Goal: Task Accomplishment & Management: Use online tool/utility

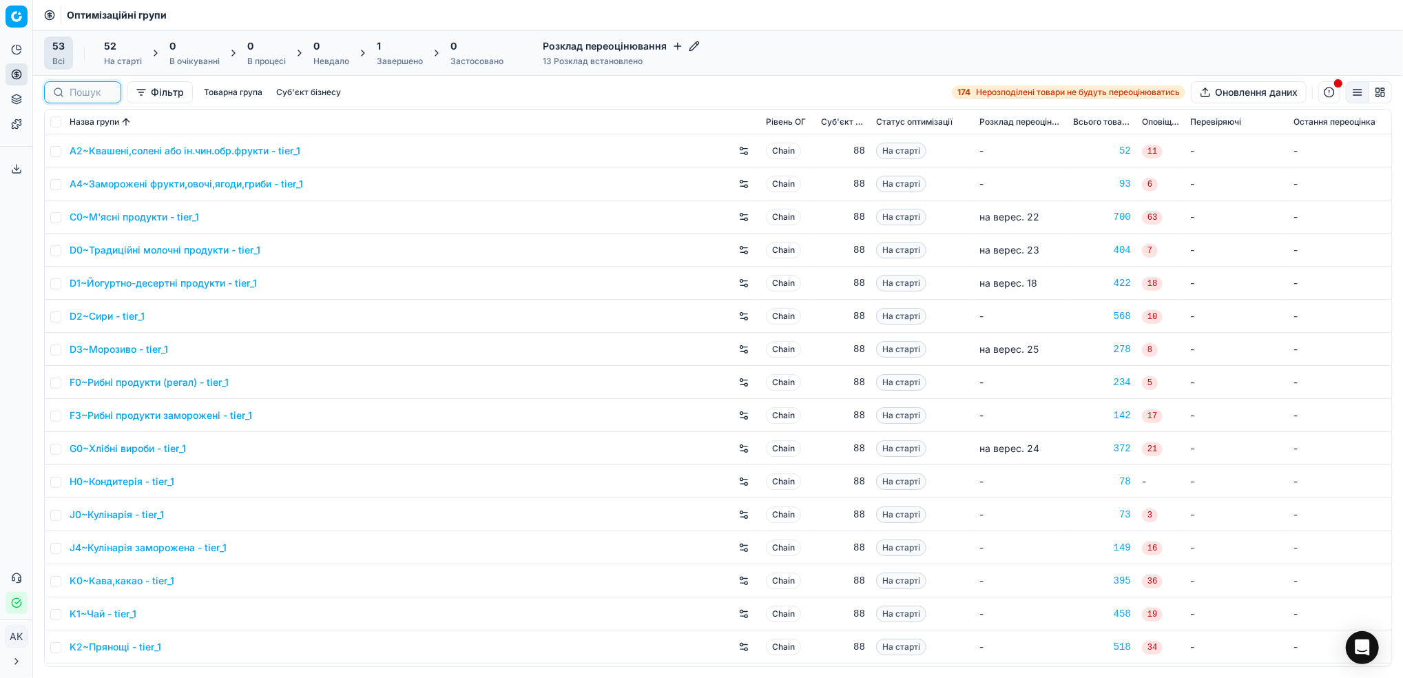
click at [75, 96] on input at bounding box center [91, 92] width 43 height 14
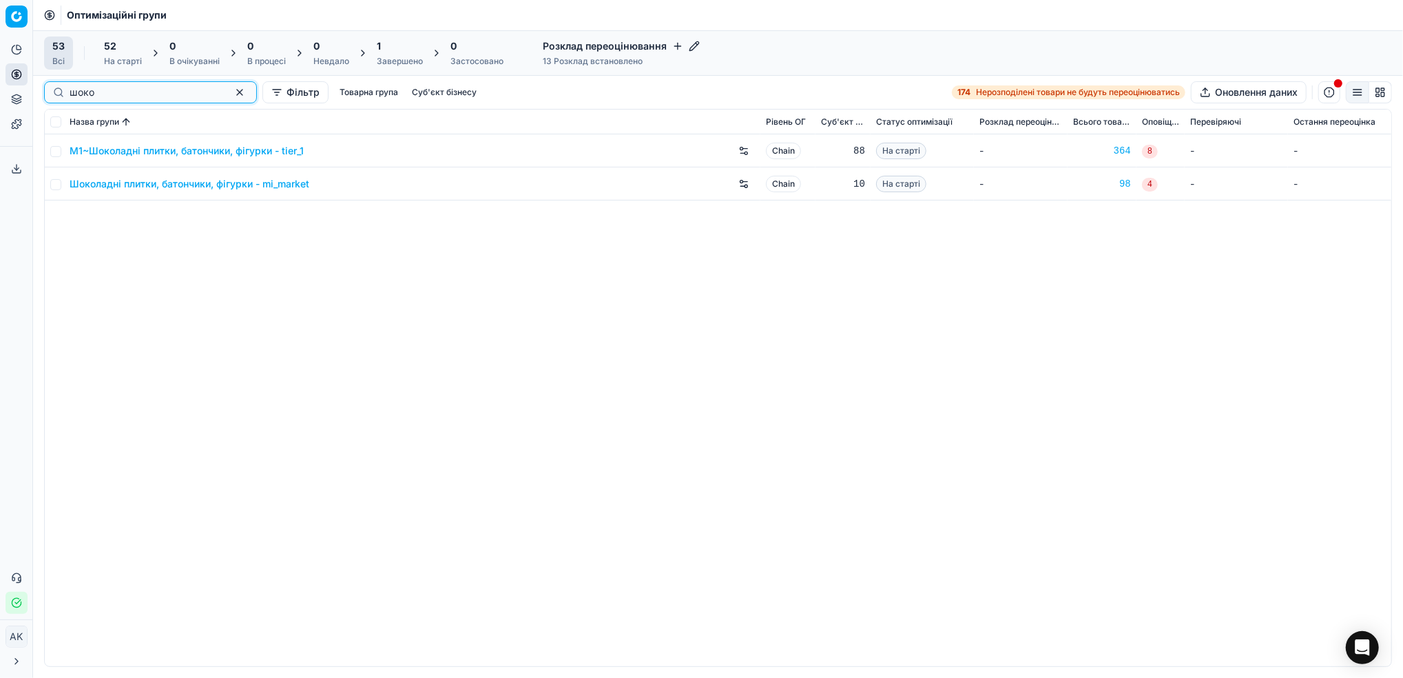
type input "шоко"
click at [59, 151] on input "checkbox" at bounding box center [55, 151] width 11 height 11
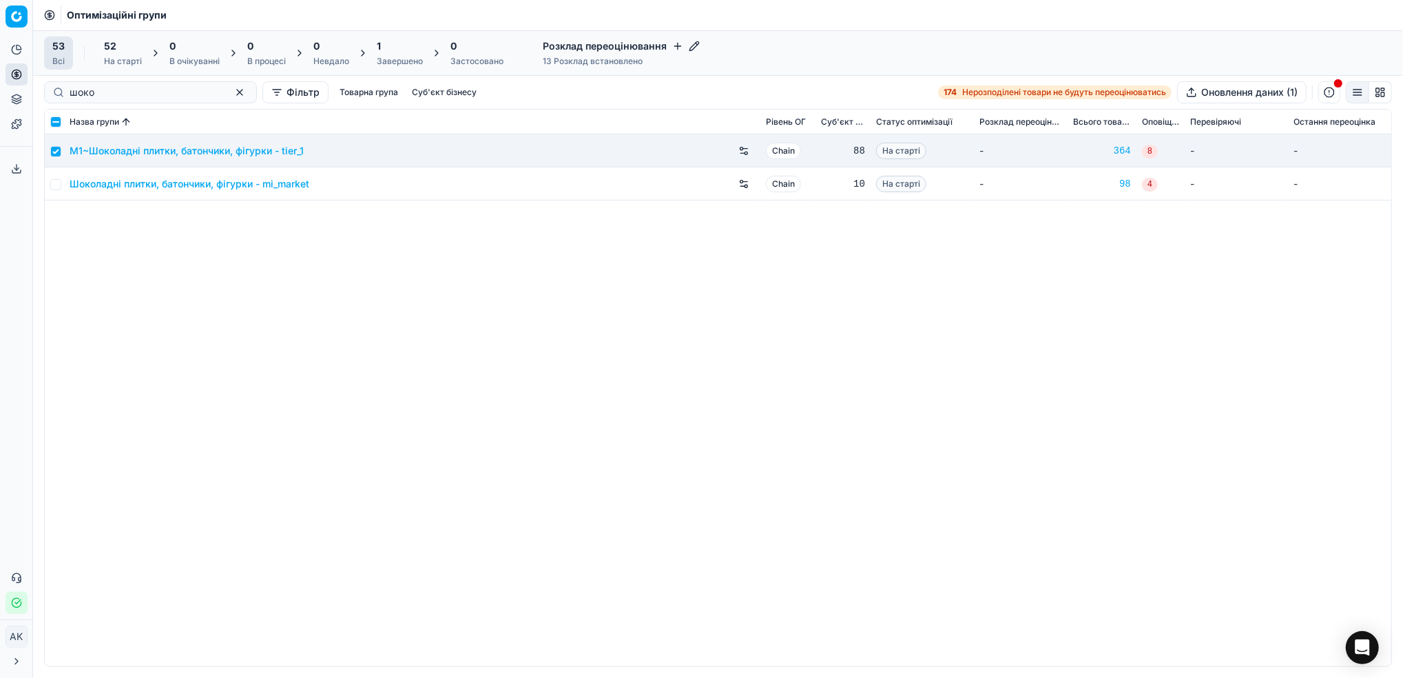
click at [135, 65] on div "На старті" at bounding box center [123, 61] width 38 height 11
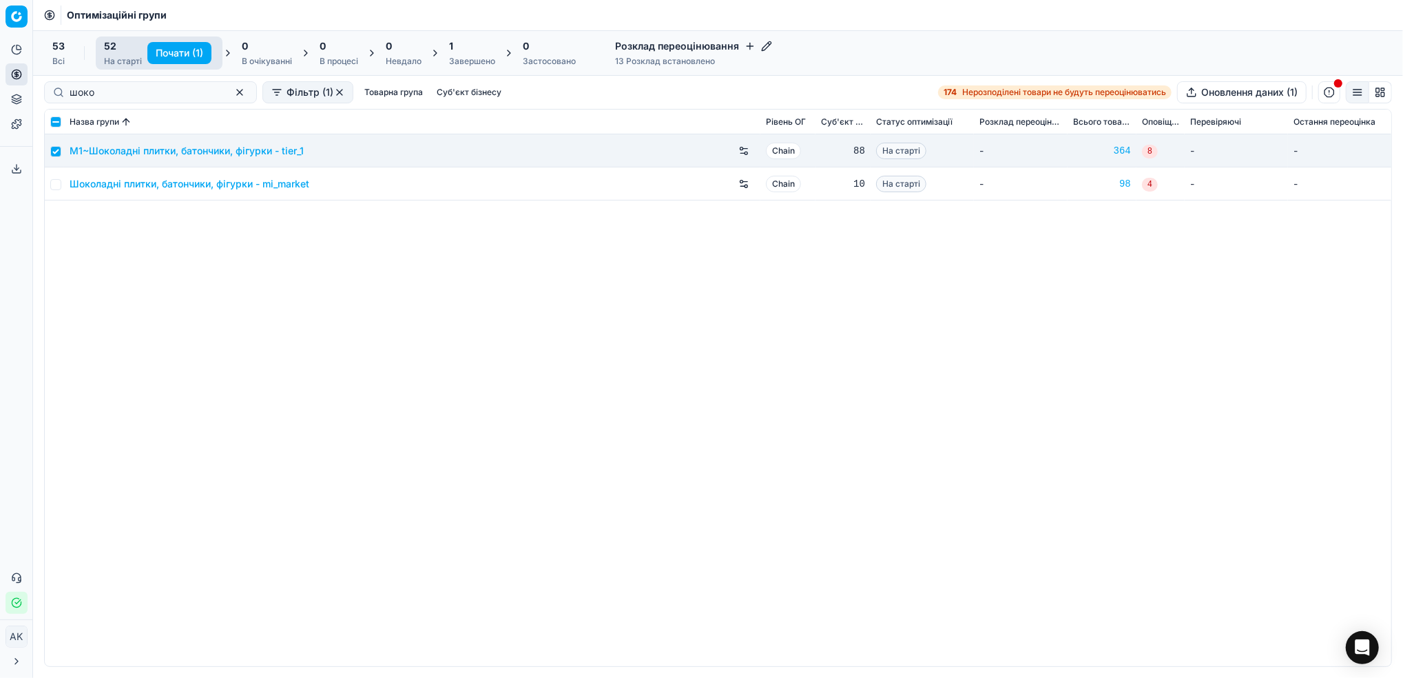
click at [160, 50] on button "Почати (1)" at bounding box center [179, 53] width 64 height 22
checkbox input "false"
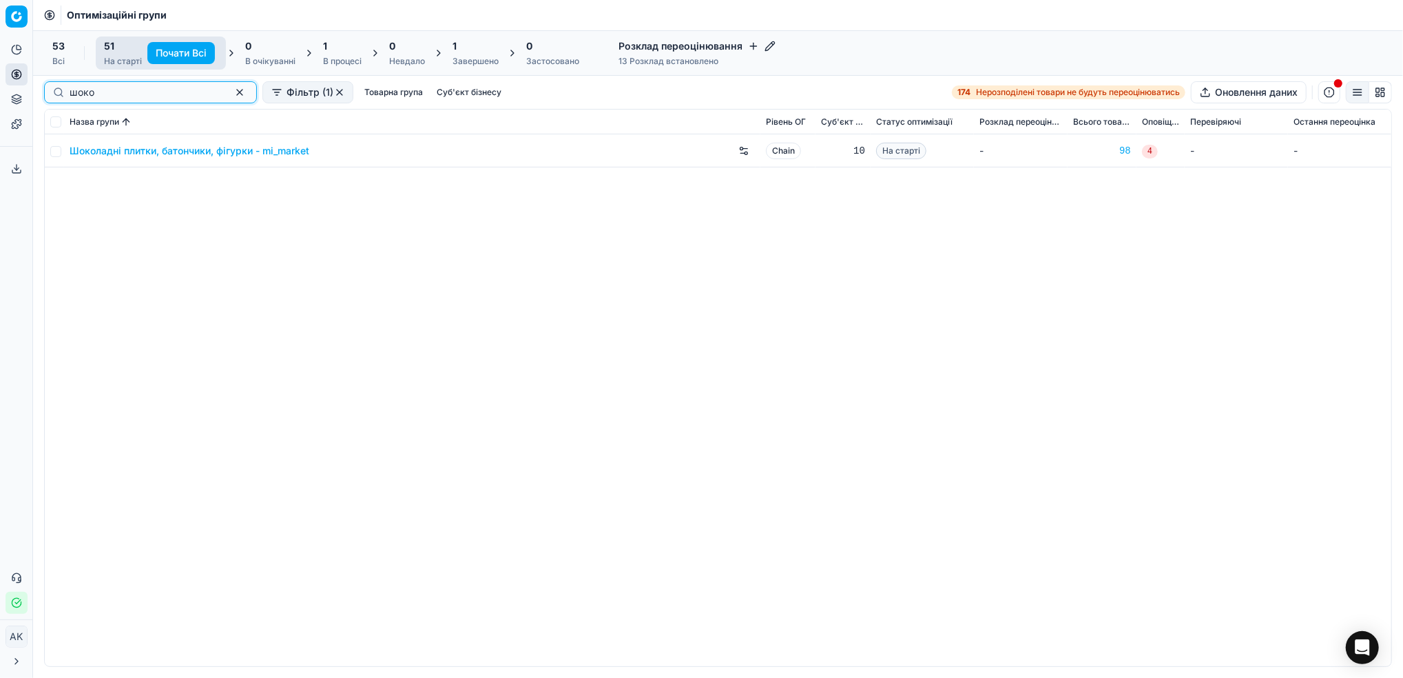
click at [231, 96] on button "button" at bounding box center [239, 92] width 17 height 17
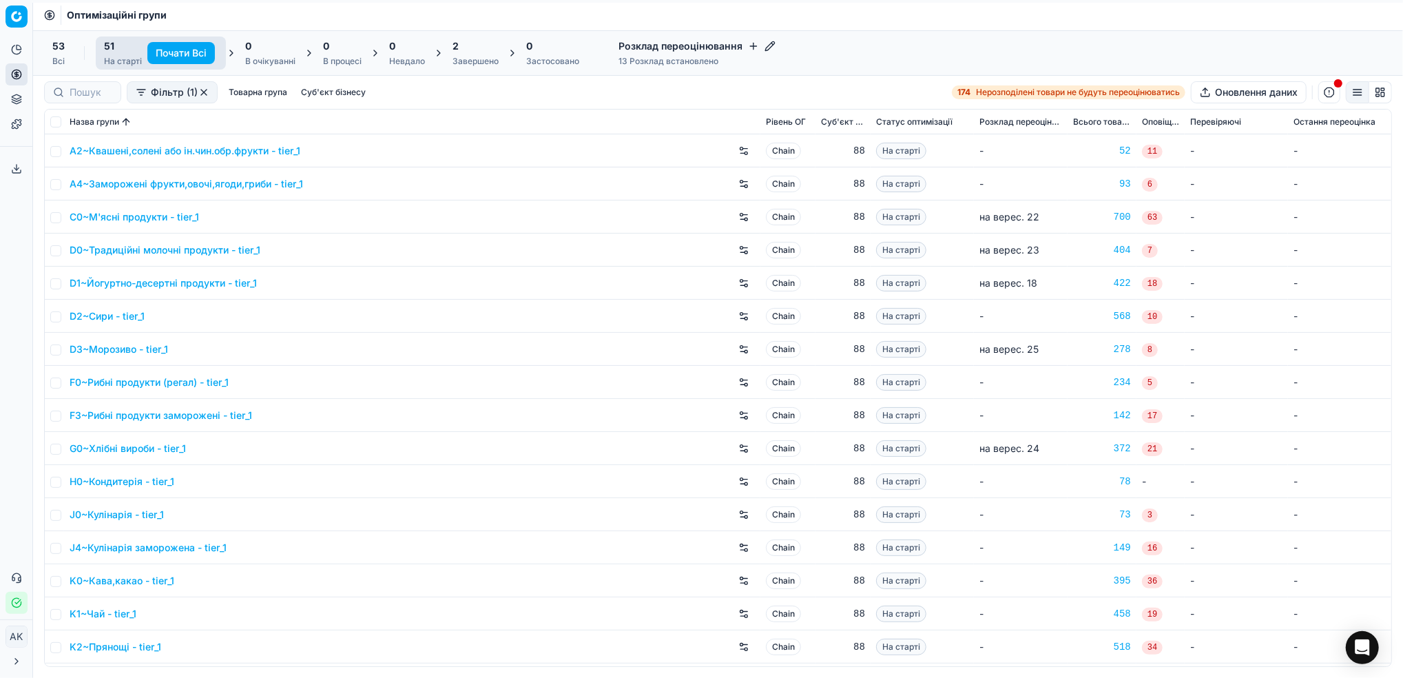
click at [471, 52] on div "2" at bounding box center [476, 46] width 46 height 14
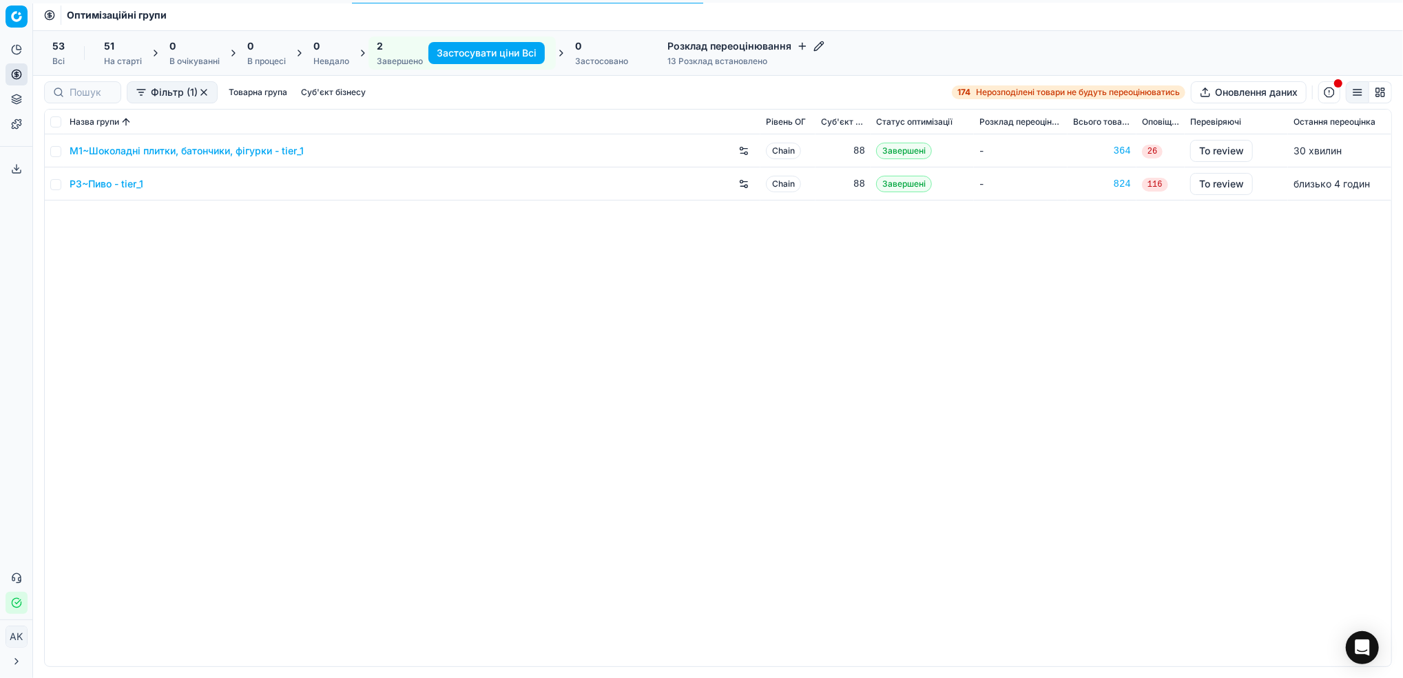
click at [134, 152] on link "M1~Шоколадні плитки, батончики, фігурки - tier_1" at bounding box center [187, 151] width 234 height 14
